Goal: Information Seeking & Learning: Learn about a topic

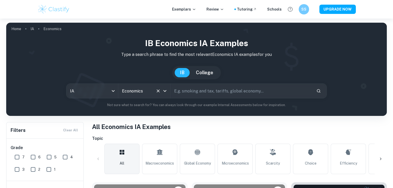
click at [160, 94] on div at bounding box center [160, 91] width 13 height 7
click at [164, 90] on icon "Open" at bounding box center [165, 91] width 6 height 6
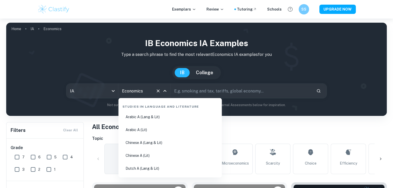
scroll to position [599, 0]
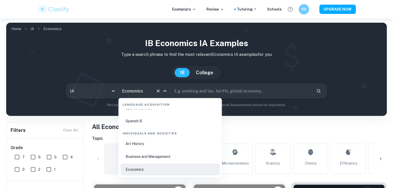
click at [161, 156] on li "Business and Management" at bounding box center [169, 157] width 99 height 12
type input "Business and Management"
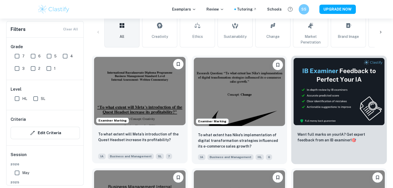
scroll to position [128, 0]
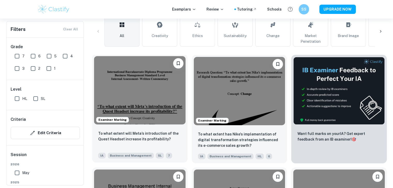
click at [149, 81] on img at bounding box center [139, 90] width 91 height 68
